Goal: Task Accomplishment & Management: Manage account settings

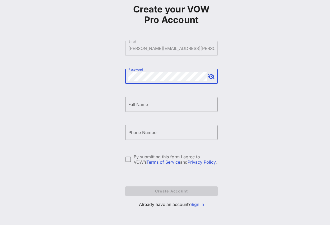
scroll to position [31, 0]
click at [200, 203] on link "Sign In" at bounding box center [196, 203] width 13 height 5
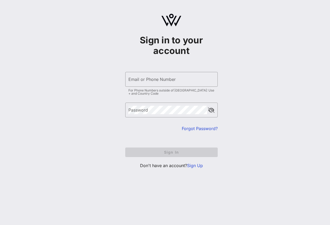
click at [154, 90] on div "For Phone Numbers outside of [GEOGRAPHIC_DATA]: Use + and Country Code" at bounding box center [171, 92] width 86 height 6
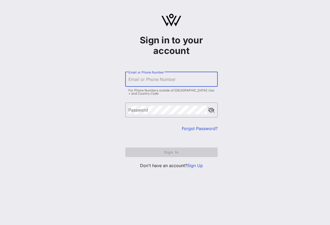
click at [156, 81] on input "Email or Phone Number" at bounding box center [171, 79] width 86 height 8
type input "[PERSON_NAME][EMAIL_ADDRESS][PERSON_NAME][DOMAIN_NAME]"
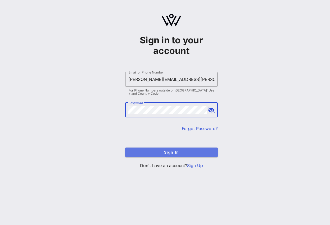
click at [201, 150] on span "Sign In" at bounding box center [171, 152] width 84 height 4
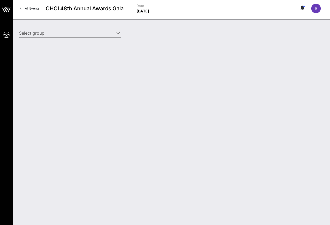
type input "[PERSON_NAME] Enterprises ([PERSON_NAME] Enterprises) [[PERSON_NAME], [PERSON_N…"
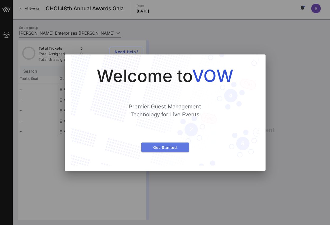
click at [173, 148] on span "Get Started" at bounding box center [164, 147] width 39 height 4
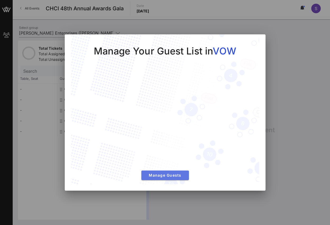
click at [169, 174] on span "Manage Guests" at bounding box center [164, 175] width 39 height 4
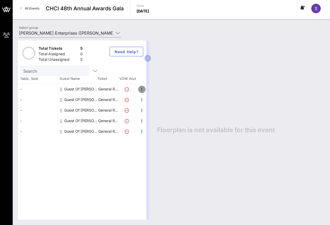
click at [141, 88] on icon "button" at bounding box center [142, 89] width 6 height 6
click at [138, 52] on span "Need Help?" at bounding box center [126, 51] width 25 height 4
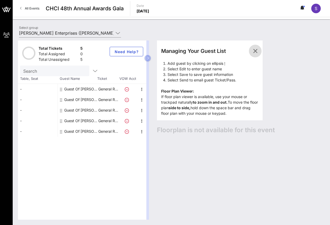
click at [255, 53] on icon "button" at bounding box center [255, 51] width 6 height 6
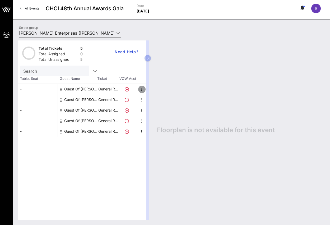
click at [140, 89] on icon "button" at bounding box center [142, 89] width 6 height 6
click at [158, 89] on div "Edit" at bounding box center [155, 91] width 11 height 4
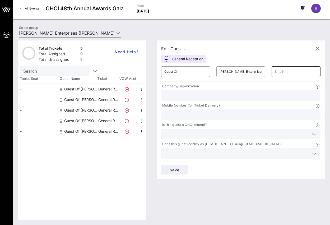
click at [275, 69] on input "text" at bounding box center [296, 71] width 43 height 8
type input "[PERSON_NAME][EMAIL_ADDRESS][PERSON_NAME][DOMAIN_NAME]"
click at [200, 93] on input "text" at bounding box center [240, 95] width 153 height 7
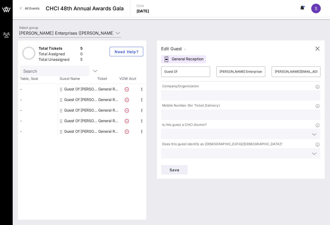
click at [201, 93] on input "text" at bounding box center [240, 95] width 153 height 7
click at [181, 69] on input "Guest Of" at bounding box center [185, 71] width 43 height 8
click at [318, 47] on icon "button" at bounding box center [317, 48] width 6 height 6
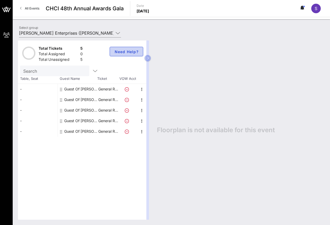
click at [127, 53] on span "Need Help?" at bounding box center [126, 51] width 25 height 4
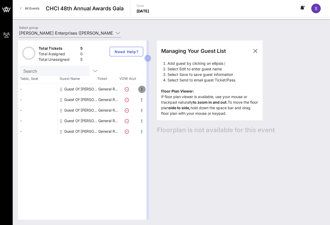
click at [142, 90] on icon "button" at bounding box center [142, 89] width 6 height 6
click at [155, 89] on div "Edit" at bounding box center [155, 91] width 11 height 4
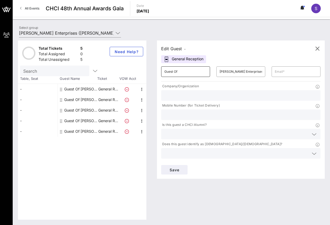
click at [189, 70] on input "Guest Of" at bounding box center [185, 71] width 43 height 8
drag, startPoint x: 188, startPoint y: 70, endPoint x: 114, endPoint y: 71, distance: 74.2
click at [114, 71] on div "Total Tickets 5 Total Assigned 0 Total Unassigned 5 Need Help? Search Table, Se…" at bounding box center [171, 129] width 307 height 179
type input "[PERSON_NAME]"
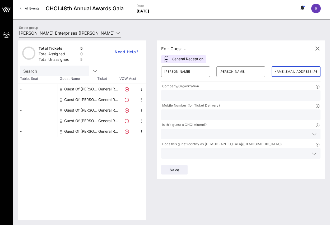
scroll to position [0, 19]
type input "[PERSON_NAME][EMAIL_ADDRESS][PERSON_NAME][DOMAIN_NAME]"
click at [204, 93] on input "text" at bounding box center [240, 95] width 153 height 7
type input "[PERSON_NAME] Enterprises"
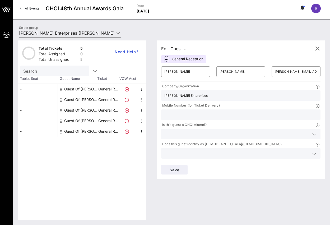
click at [320, 162] on div "Save" at bounding box center [241, 170] width 166 height 16
drag, startPoint x: 261, startPoint y: 70, endPoint x: 345, endPoint y: 71, distance: 84.8
click at [330, 71] on html "My Groups CHCI 48th Annual Awards Gala All Events CHCI 48th Annual Awards Gala …" at bounding box center [165, 112] width 330 height 225
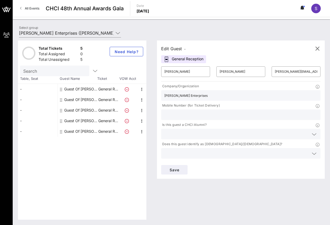
click at [322, 162] on div "Save" at bounding box center [241, 170] width 166 height 16
click at [199, 169] on input "text" at bounding box center [236, 172] width 144 height 7
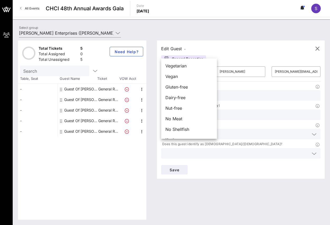
click at [214, 172] on div "Edit Guest - General Reception ​ [PERSON_NAME] ​ [PERSON_NAME] ​ [PERSON_NAME][…" at bounding box center [238, 129] width 173 height 179
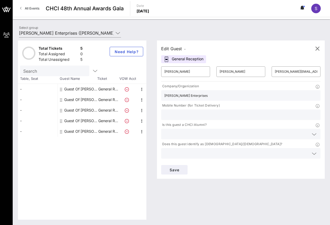
click at [215, 172] on div "Edit Guest - General Reception ​ [PERSON_NAME] ​ [PERSON_NAME] ​ [PERSON_NAME][…" at bounding box center [238, 129] width 173 height 179
click at [220, 170] on div "Edit Guest - General Reception ​ [PERSON_NAME] ​ [PERSON_NAME] ​ [PERSON_NAME][…" at bounding box center [238, 129] width 173 height 179
click at [268, 196] on div "Edit Guest - General Reception ​ [PERSON_NAME] ​ [PERSON_NAME] ​ [PERSON_NAME][…" at bounding box center [238, 129] width 173 height 179
click at [275, 70] on input "[PERSON_NAME][EMAIL_ADDRESS][PERSON_NAME][DOMAIN_NAME]" at bounding box center [296, 71] width 43 height 8
drag, startPoint x: 297, startPoint y: 183, endPoint x: 298, endPoint y: 157, distance: 25.9
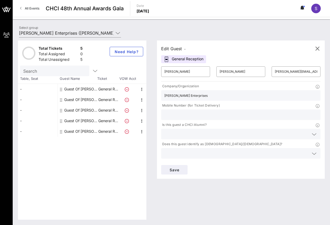
click at [297, 183] on div "Edit Guest - General Reception ​ [PERSON_NAME] ​ [PERSON_NAME] ​ [PERSON_NAME][…" at bounding box center [238, 129] width 173 height 179
click at [316, 104] on icon at bounding box center [318, 106] width 4 height 4
click at [238, 111] on input "text" at bounding box center [240, 114] width 153 height 7
type input "[PHONE_NUMBER]"
click at [183, 167] on span "Save" at bounding box center [174, 169] width 18 height 4
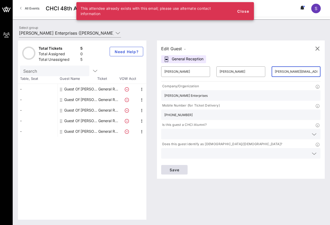
scroll to position [0, 19]
drag, startPoint x: 258, startPoint y: 70, endPoint x: 298, endPoint y: 68, distance: 40.2
click at [298, 68] on div "​ [PERSON_NAME] ​ [PERSON_NAME] ​ [PERSON_NAME][EMAIL_ADDRESS][PERSON_NAME][DOM…" at bounding box center [241, 120] width 166 height 114
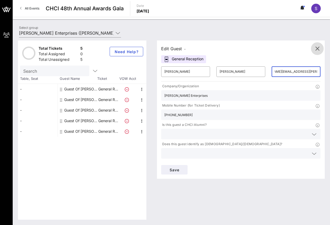
click at [318, 47] on icon "button" at bounding box center [317, 48] width 6 height 6
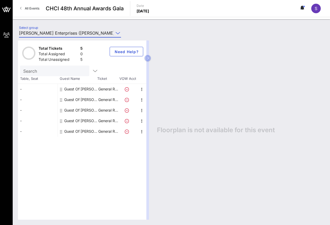
click at [95, 31] on input "[PERSON_NAME] Enterprises ([PERSON_NAME] Enterprises) [[PERSON_NAME], [PERSON_N…" at bounding box center [66, 33] width 95 height 8
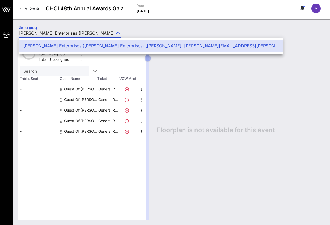
click at [238, 106] on div "Floorplan is not available for this event" at bounding box center [238, 129] width 173 height 179
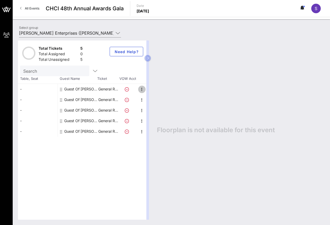
click at [141, 90] on icon "button" at bounding box center [142, 89] width 6 height 6
click at [48, 66] on div "Search" at bounding box center [54, 70] width 62 height 11
click at [92, 69] on icon "button" at bounding box center [95, 71] width 6 height 6
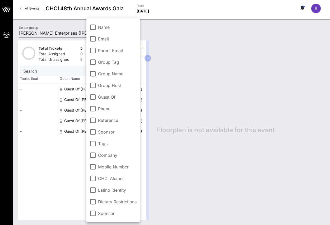
click at [209, 83] on div "Floorplan is not available for this event" at bounding box center [238, 129] width 173 height 179
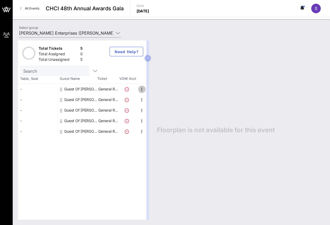
click at [140, 88] on icon "button" at bounding box center [142, 89] width 6 height 6
click at [158, 90] on div "Edit" at bounding box center [155, 91] width 11 height 4
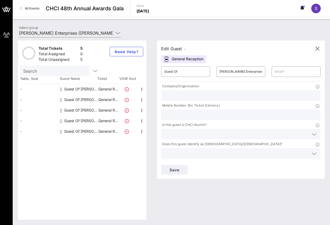
drag, startPoint x: 195, startPoint y: 73, endPoint x: 137, endPoint y: 73, distance: 58.1
click at [137, 73] on div "Total Tickets 5 Total Assigned 0 Total Unassigned 5 Need Help? Search Table, Se…" at bounding box center [171, 129] width 307 height 179
click at [319, 48] on icon "button" at bounding box center [317, 48] width 6 height 6
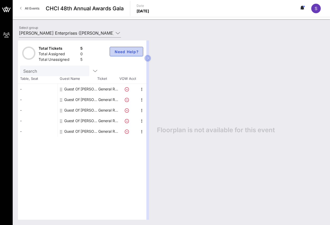
click at [122, 52] on span "Need Help?" at bounding box center [126, 51] width 25 height 4
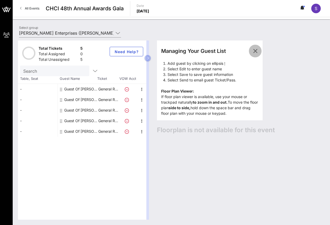
click at [256, 49] on icon "button" at bounding box center [255, 51] width 6 height 6
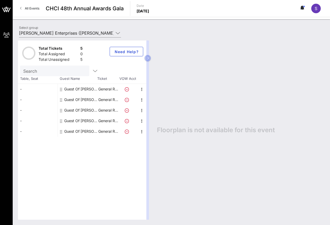
click at [318, 10] on div "S" at bounding box center [316, 9] width 10 height 10
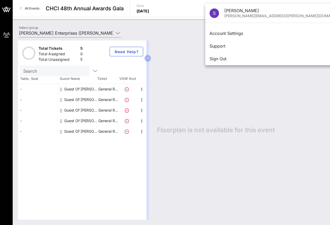
click at [278, 116] on div "Floorplan is not available for this event" at bounding box center [238, 129] width 173 height 179
